Goal: Use online tool/utility

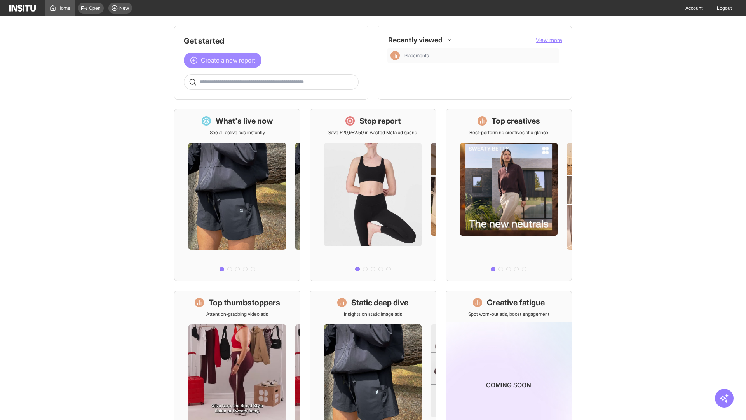
click at [225, 60] on span "Create a new report" at bounding box center [228, 60] width 54 height 9
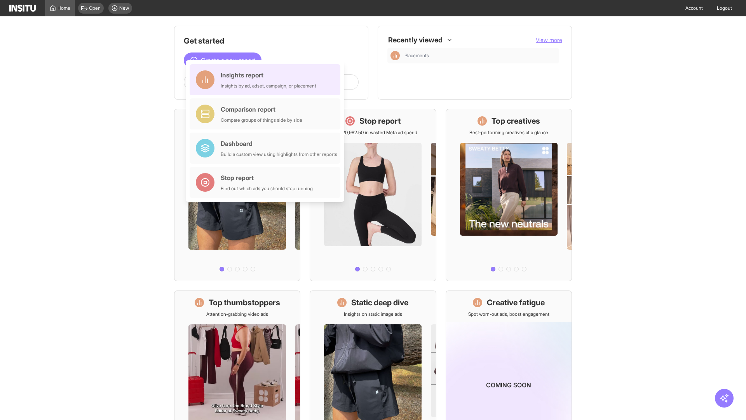
click at [267, 80] on div "Insights report Insights by ad, adset, campaign, or placement" at bounding box center [269, 79] width 96 height 19
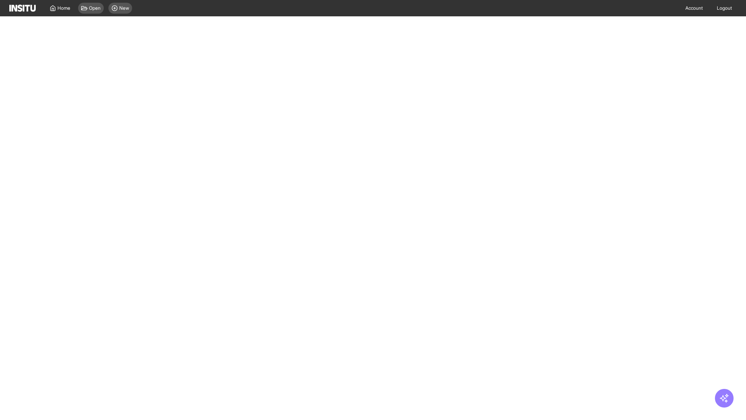
select select "**"
